Goal: Find specific page/section: Find specific page/section

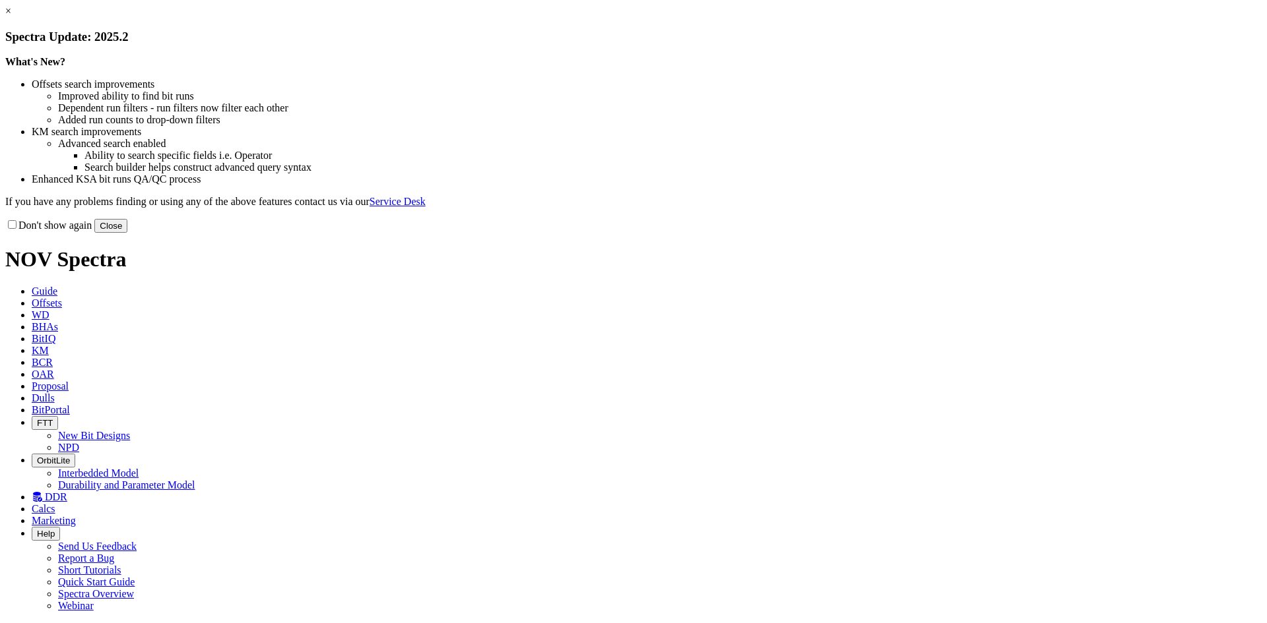
click at [127, 233] on button "Close" at bounding box center [110, 226] width 33 height 14
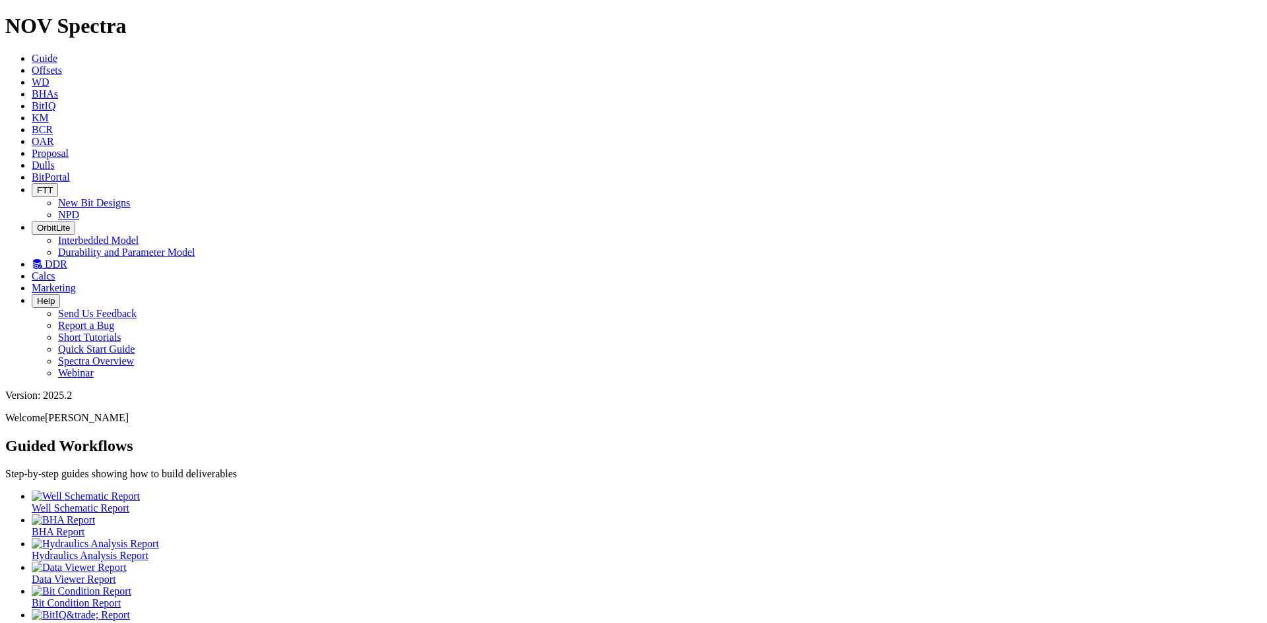
click at [55, 160] on span "Dulls" at bounding box center [43, 165] width 23 height 11
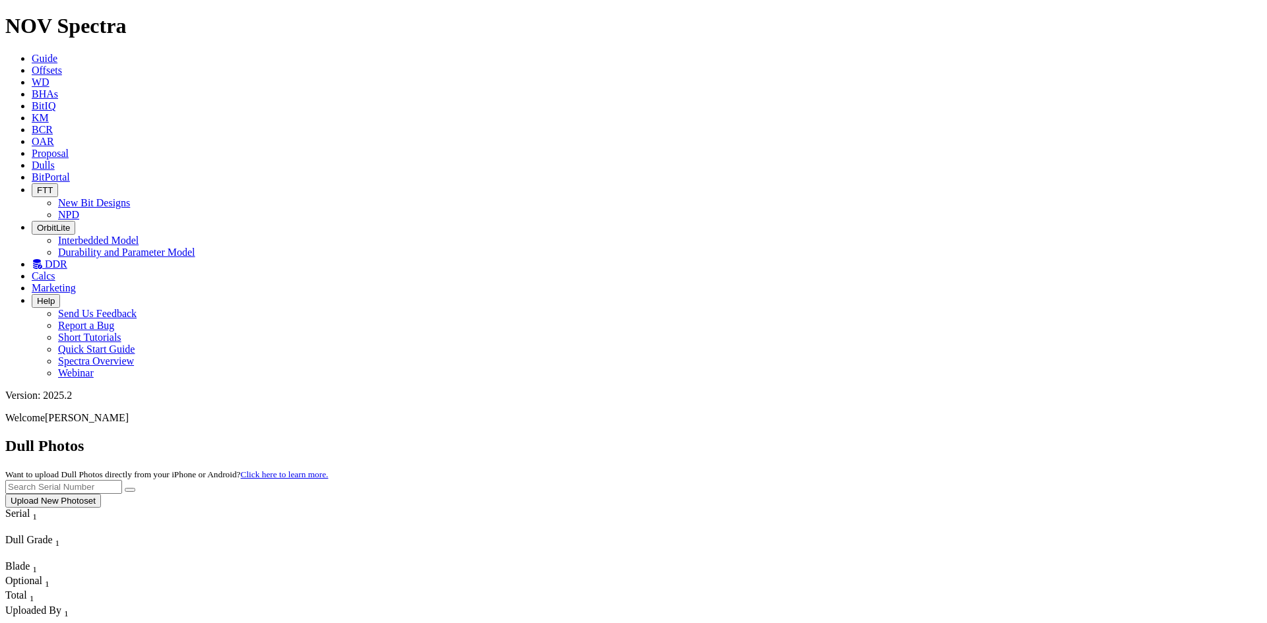
click at [122, 480] on input "text" at bounding box center [63, 487] width 117 height 14
click at [125, 488] on button "submit" at bounding box center [130, 490] width 11 height 4
type input "s"
click at [125, 488] on button "submit" at bounding box center [130, 490] width 11 height 4
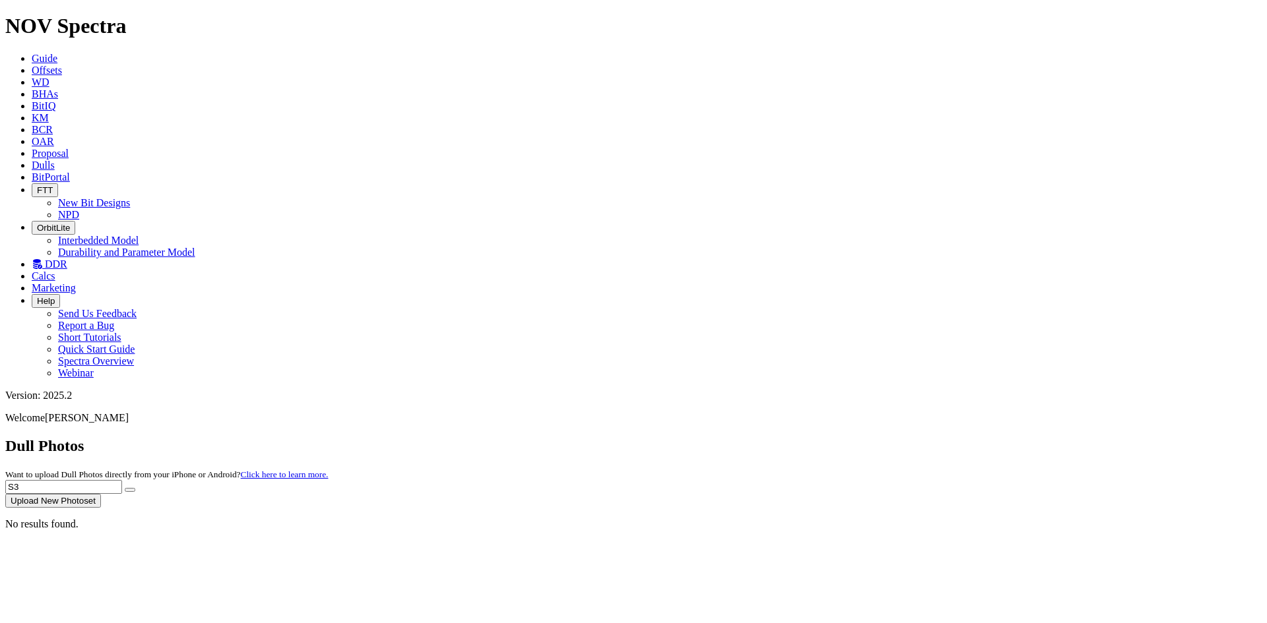
type input "S"
